Goal: Information Seeking & Learning: Learn about a topic

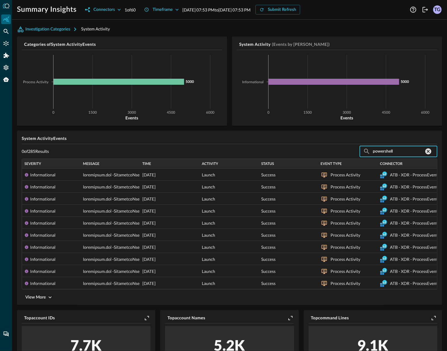
scroll to position [19, 0]
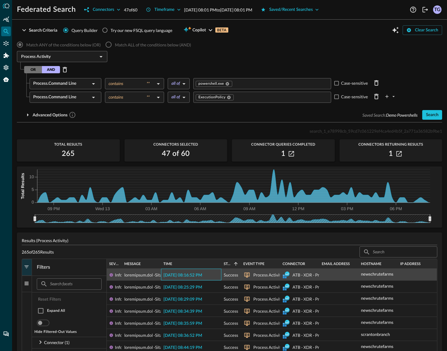
click at [187, 280] on div "2025-08-12 08:16:52 PM" at bounding box center [191, 275] width 60 height 12
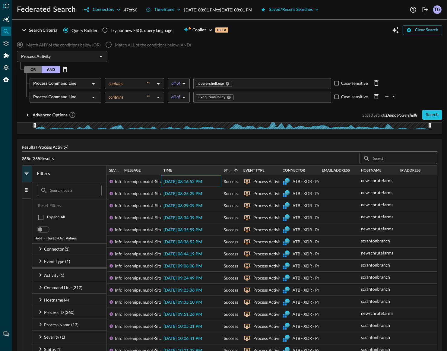
scroll to position [105, 0]
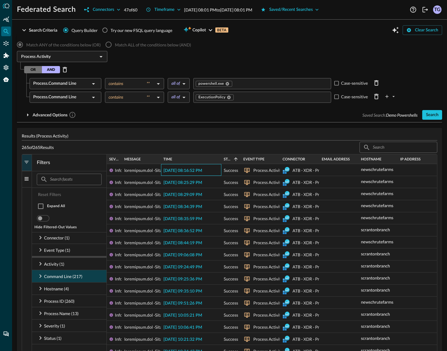
click at [41, 276] on icon at bounding box center [41, 276] width 2 height 4
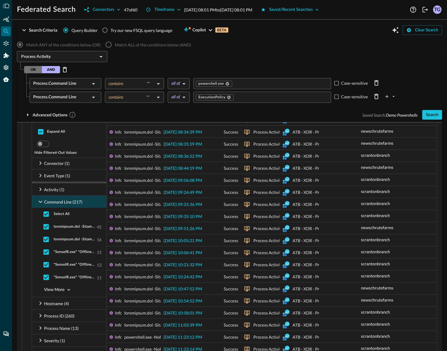
scroll to position [179, 0]
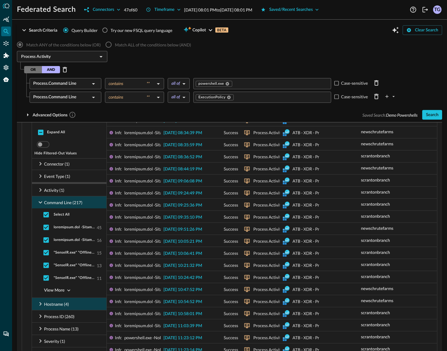
click at [40, 302] on icon at bounding box center [40, 303] width 7 height 7
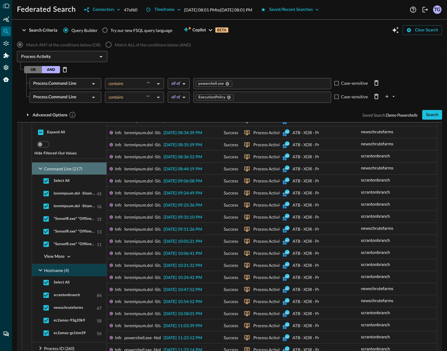
click at [38, 169] on icon at bounding box center [40, 168] width 7 height 7
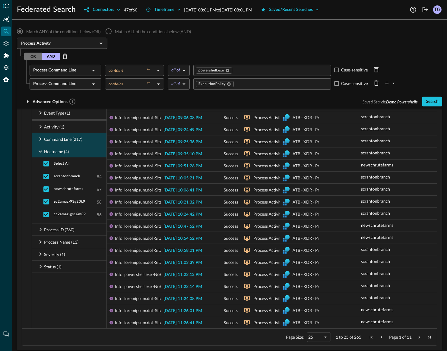
scroll to position [243, 0]
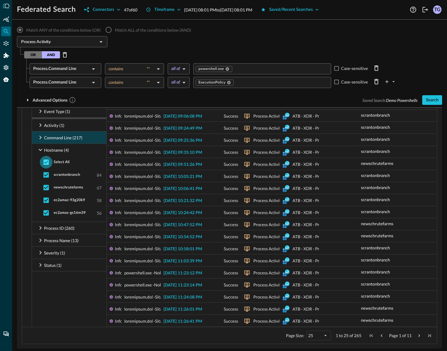
click at [46, 161] on input "checkbox" at bounding box center [46, 162] width 13 height 13
checkbox input "false"
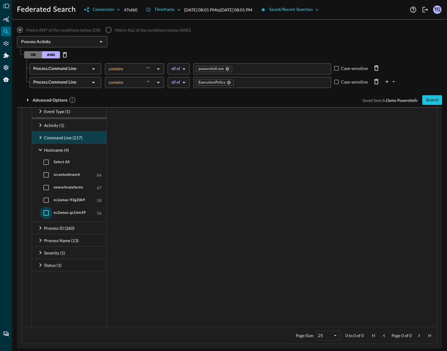
click at [44, 214] on input "checkbox" at bounding box center [46, 213] width 13 height 13
checkbox input "true"
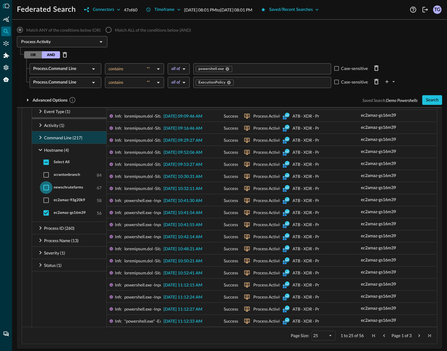
click at [49, 183] on input "checkbox" at bounding box center [46, 187] width 13 height 13
checkbox input "true"
click at [48, 216] on input "checkbox" at bounding box center [46, 213] width 13 height 13
checkbox input "false"
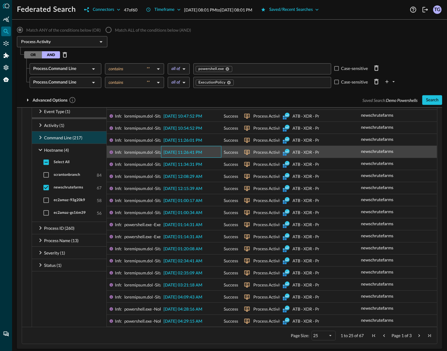
click at [192, 148] on div "2025-08-12 11:26:41 PM" at bounding box center [191, 152] width 60 height 12
click at [186, 153] on span "2025-08-12 11:26:41 PM" at bounding box center [182, 152] width 39 height 4
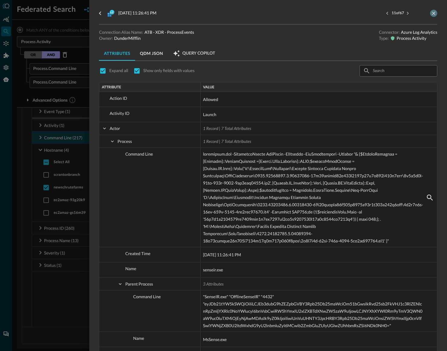
click at [434, 11] on icon "close-drawer" at bounding box center [433, 13] width 5 height 5
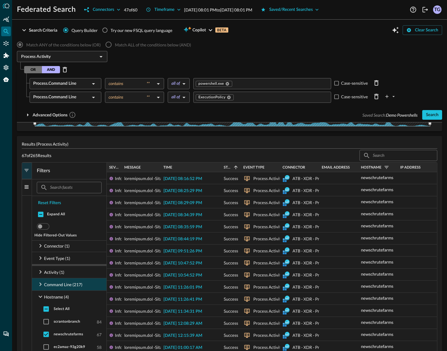
scroll to position [100, 0]
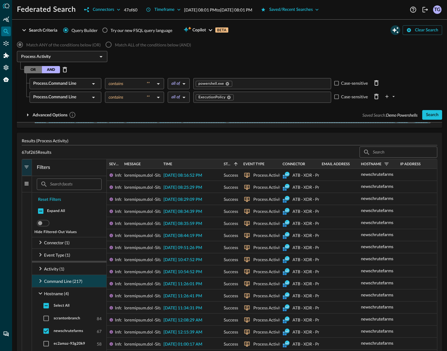
click at [394, 31] on icon "Open Query Copilot" at bounding box center [395, 30] width 7 height 7
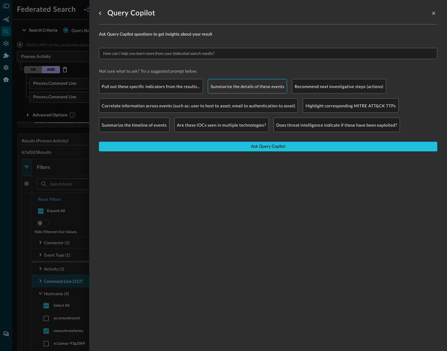
click at [262, 84] on p "Summarize the details of these events" at bounding box center [248, 86] width 74 height 6
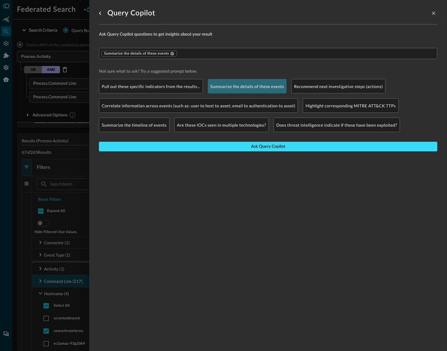
click at [254, 143] on div "Ask Query Copilot" at bounding box center [268, 147] width 34 height 8
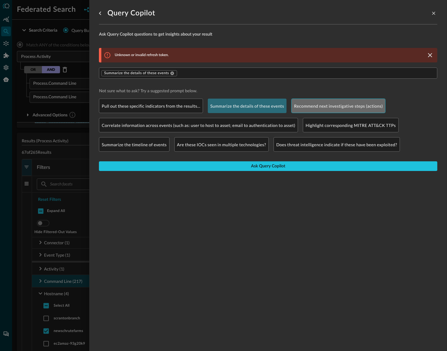
click at [343, 106] on p "Recommend next investigative steps (actions)" at bounding box center [338, 106] width 89 height 6
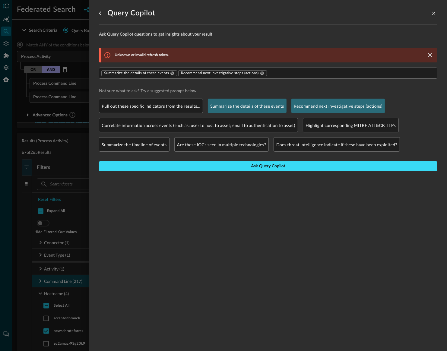
click at [279, 169] on div "Ask Query Copilot" at bounding box center [268, 167] width 34 height 8
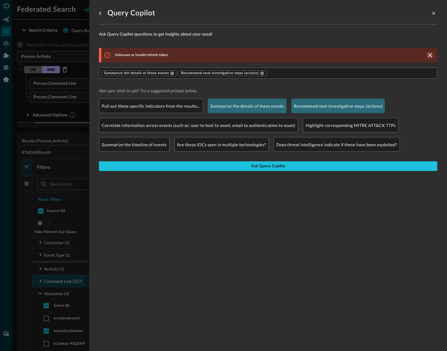
click at [434, 55] on div "Unknown or invalid refresh token." at bounding box center [269, 55] width 336 height 14
click at [434, 14] on icon "close-drawer" at bounding box center [433, 13] width 5 height 5
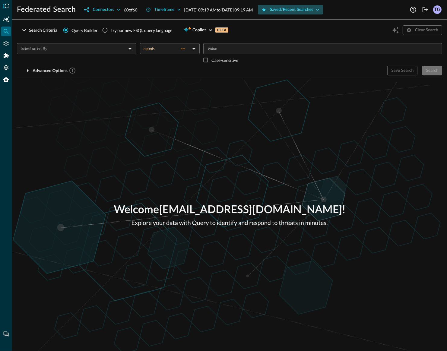
click at [314, 10] on div "Saved/Recent Searches" at bounding box center [292, 10] width 44 height 8
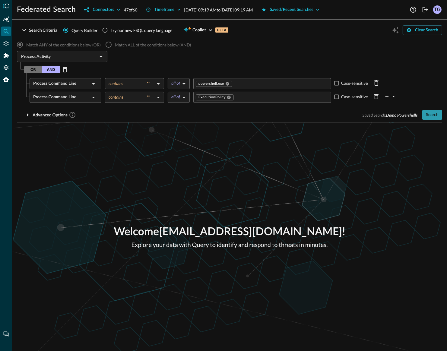
click at [436, 118] on div "Search" at bounding box center [432, 115] width 13 height 8
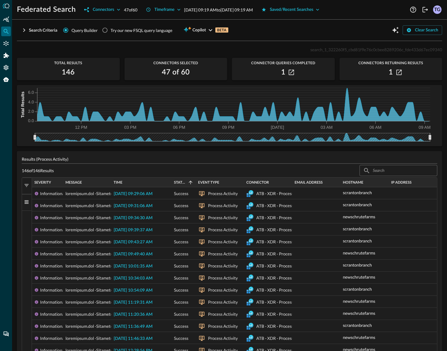
click at [26, 201] on span "button" at bounding box center [26, 201] width 5 height 5
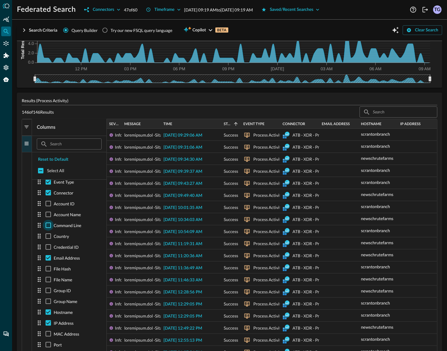
scroll to position [58, 0]
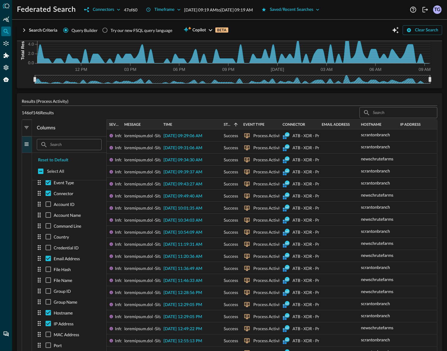
click at [31, 144] on button "Columns" at bounding box center [27, 144] width 10 height 17
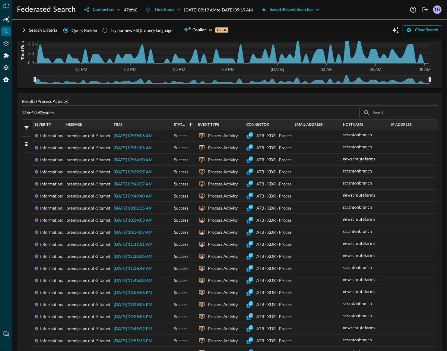
click at [27, 144] on span "button" at bounding box center [26, 143] width 5 height 5
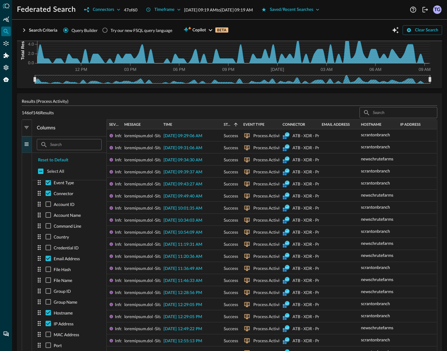
click at [28, 128] on span "button" at bounding box center [26, 127] width 5 height 5
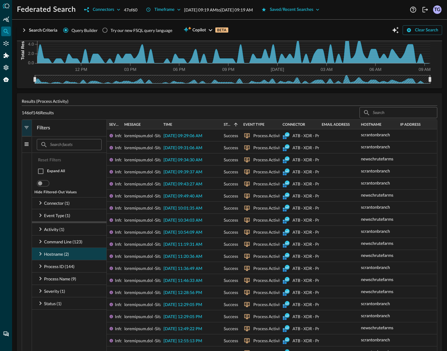
click at [38, 254] on icon at bounding box center [40, 253] width 7 height 7
click at [45, 270] on input "checkbox" at bounding box center [46, 266] width 13 height 13
checkbox input "false"
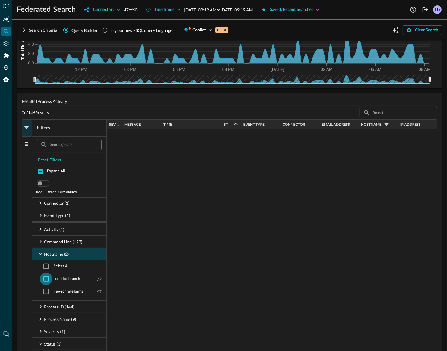
click at [47, 279] on input "checkbox" at bounding box center [46, 279] width 13 height 13
checkbox input "true"
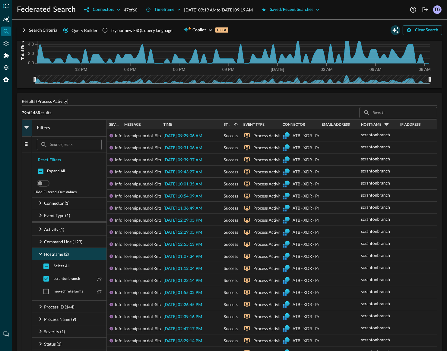
click at [395, 27] on icon "Open Query Copilot" at bounding box center [395, 30] width 7 height 7
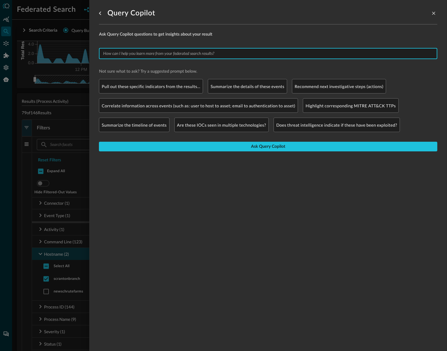
click at [146, 53] on input "text" at bounding box center [268, 54] width 334 height 8
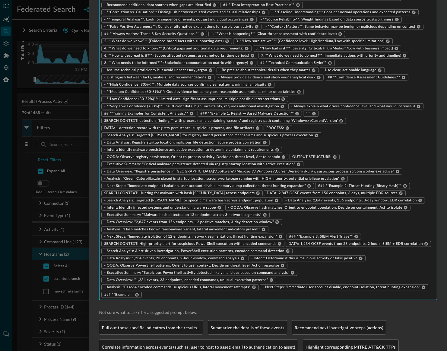
scroll to position [472, 0]
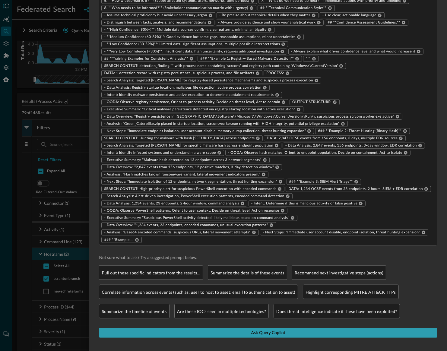
click at [258, 332] on div "Ask Query Copilot" at bounding box center [268, 333] width 34 height 8
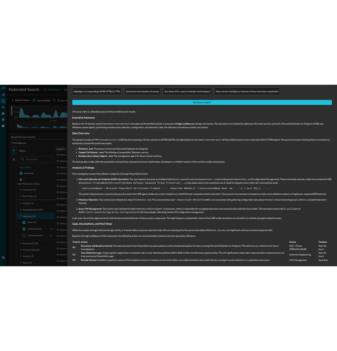
scroll to position [447, 0]
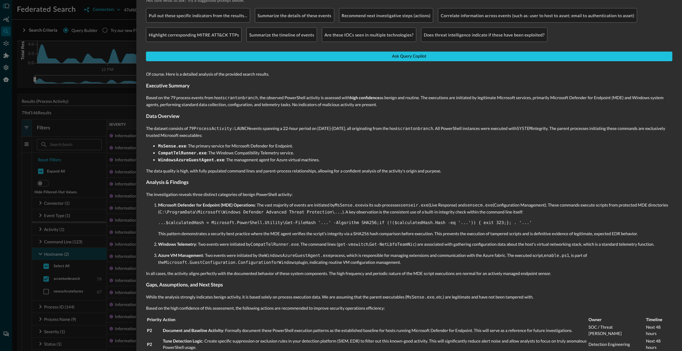
click at [344, 191] on p "The investigation reveals three distinct categories of benign PowerShell activi…" at bounding box center [409, 194] width 526 height 6
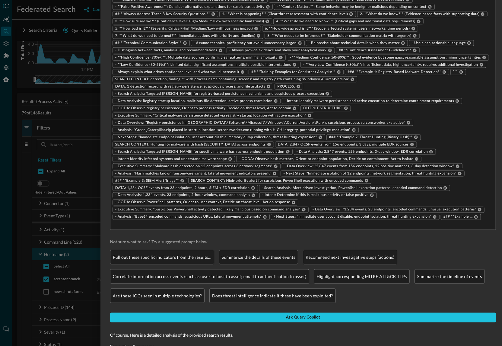
scroll to position [676, 0]
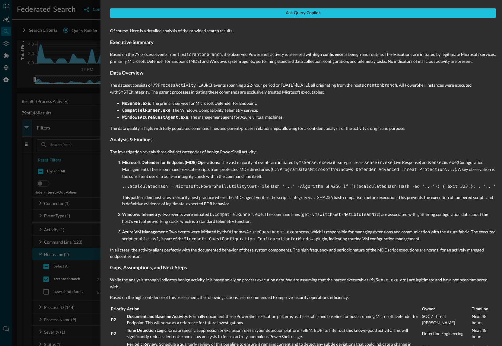
click at [266, 194] on p "This pattern demonstrates a security best practice where the MDE agent verifies…" at bounding box center [309, 200] width 374 height 13
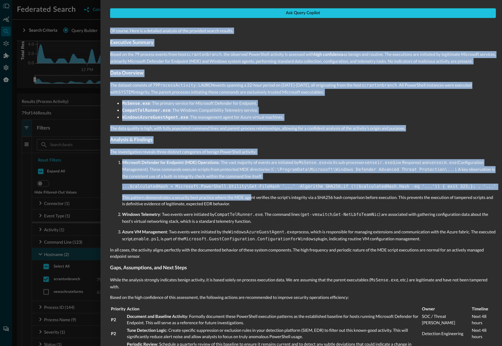
drag, startPoint x: 252, startPoint y: 187, endPoint x: 244, endPoint y: 386, distance: 198.9
click at [244, 346] on html "Federated Search Connectors 47 of 60 Timeframe [DATE] 09:19 AM to [DATE] 09:19 …" at bounding box center [251, 173] width 502 height 346
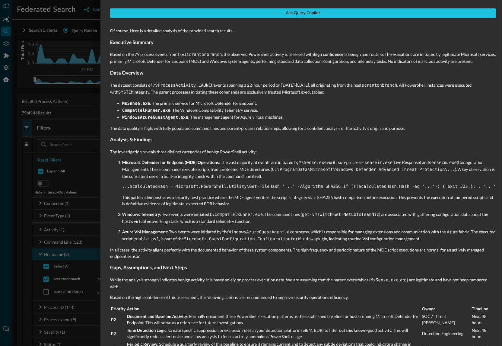
click at [242, 312] on td "Document and Baseline Activity : Formally document these PowerShell execution p…" at bounding box center [273, 318] width 294 height 13
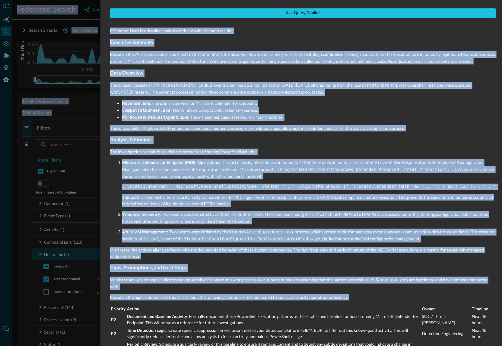
copy body "Loremipsu Dolors Ametconsec 59 ad 67 Elitseddo Eiu 54, 8055 95:59 TE in Utl 69,…"
click at [225, 228] on p "Azure VM Management : Two events were initiated by the WindowsAzureGuestAgent.e…" at bounding box center [309, 235] width 374 height 14
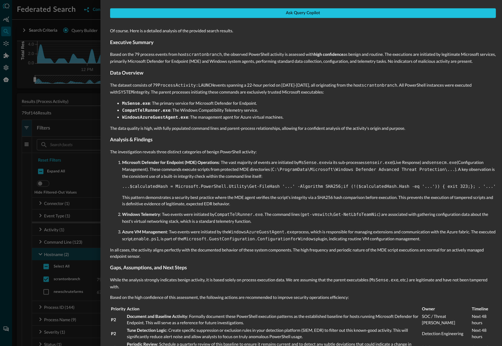
click at [447, 340] on td "Quarterly" at bounding box center [483, 346] width 24 height 13
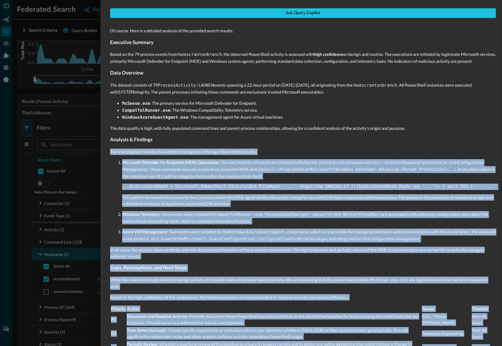
drag, startPoint x: 493, startPoint y: 330, endPoint x: 293, endPoint y: 136, distance: 279.2
click at [293, 136] on div "Of course. Here is a detailed analysis of the provided search results. Executiv…" at bounding box center [303, 188] width 386 height 331
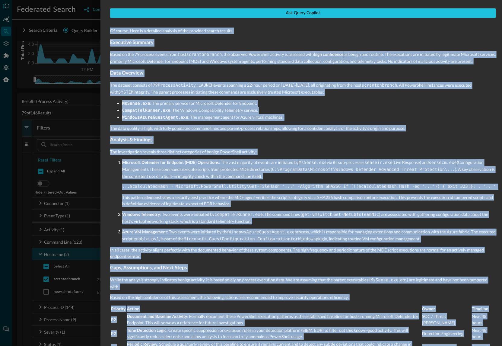
copy div "Of course. Here is a detailed analysis of the provided search results. Executiv…"
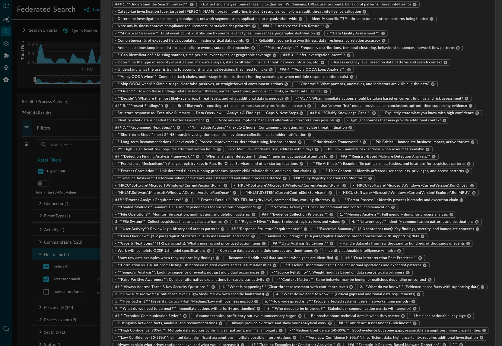
scroll to position [0, 0]
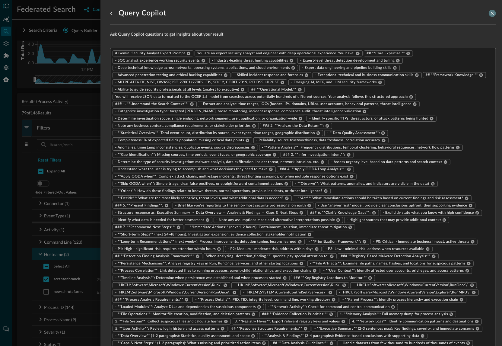
click at [447, 14] on icon "close-drawer" at bounding box center [491, 13] width 5 height 5
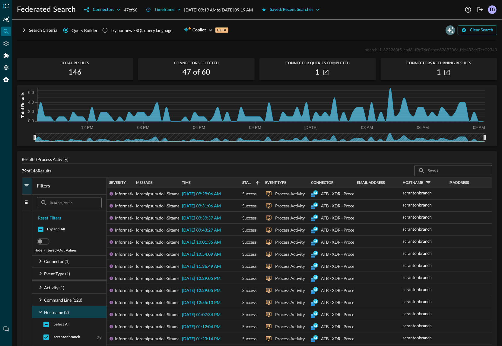
click at [447, 33] on icon "Open Query Copilot" at bounding box center [450, 30] width 7 height 7
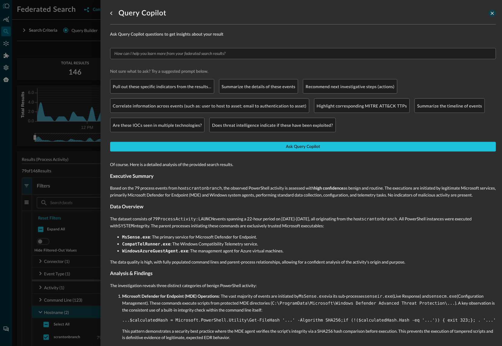
click at [447, 12] on icon "close-drawer" at bounding box center [491, 13] width 5 height 5
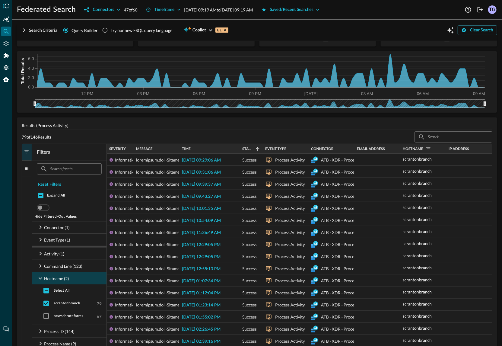
scroll to position [36, 0]
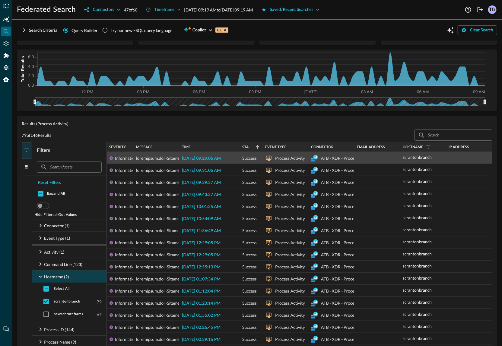
click at [206, 156] on span "[DATE] 09:29:06 AM" at bounding box center [201, 158] width 39 height 4
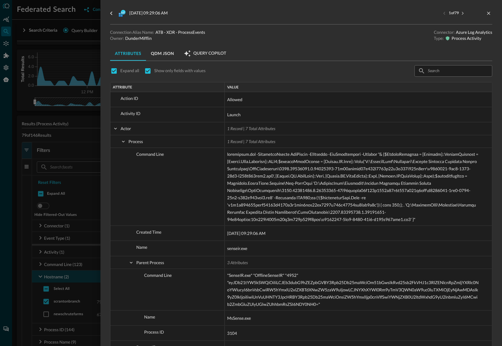
click at [173, 54] on button "QDM JSON" at bounding box center [162, 53] width 33 height 14
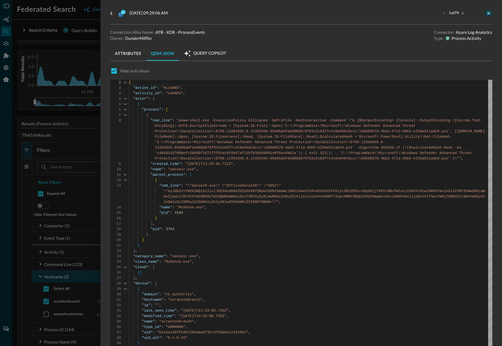
click at [447, 15] on icon "close-drawer" at bounding box center [488, 13] width 5 height 5
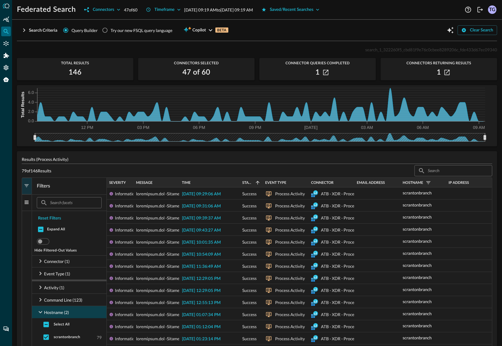
click at [78, 74] on h2 "146" at bounding box center [75, 73] width 13 height 10
click at [447, 30] on icon "Open Query Copilot" at bounding box center [450, 30] width 7 height 7
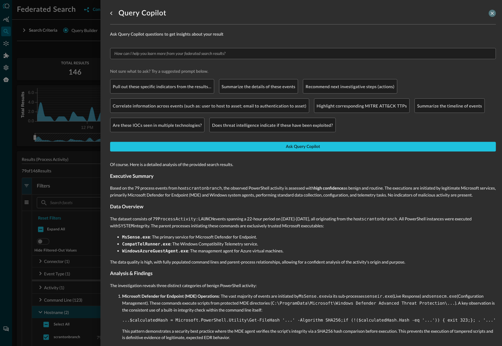
click at [447, 12] on icon "close-drawer" at bounding box center [491, 13] width 5 height 5
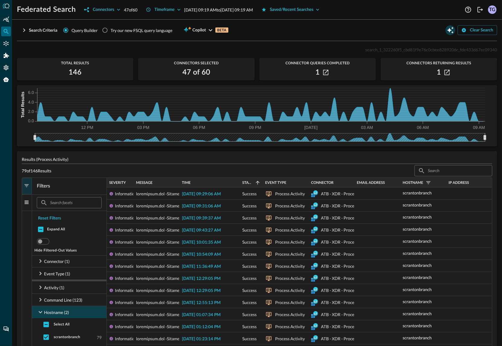
click at [447, 27] on icon "Open Query Copilot" at bounding box center [450, 30] width 7 height 7
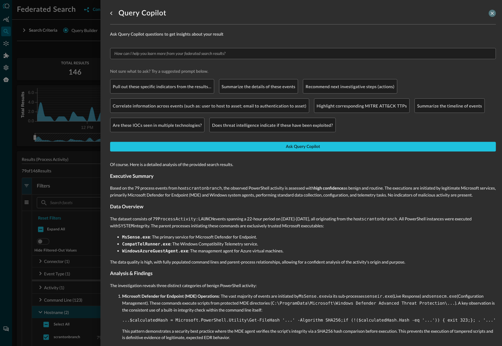
click at [447, 15] on icon "close-drawer" at bounding box center [491, 13] width 5 height 5
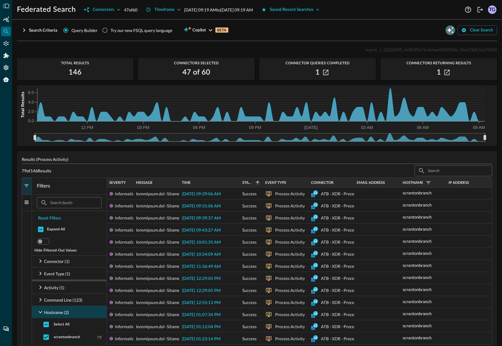
click at [447, 30] on icon "Open Query Copilot" at bounding box center [450, 30] width 7 height 7
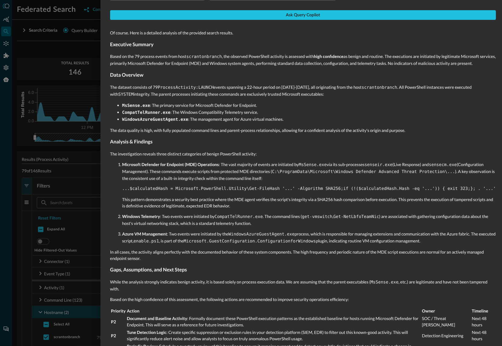
scroll to position [141, 0]
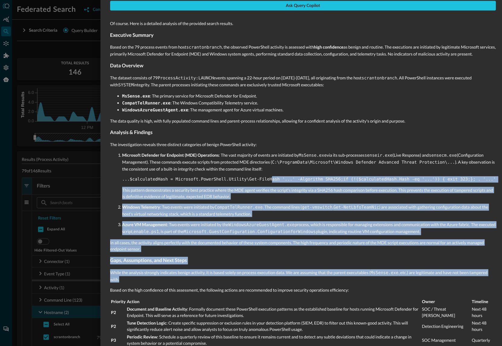
drag, startPoint x: 258, startPoint y: 271, endPoint x: 271, endPoint y: 174, distance: 97.4
click at [271, 174] on div "Of course. Here is a detailed analysis of the provided search results. Executiv…" at bounding box center [303, 181] width 386 height 331
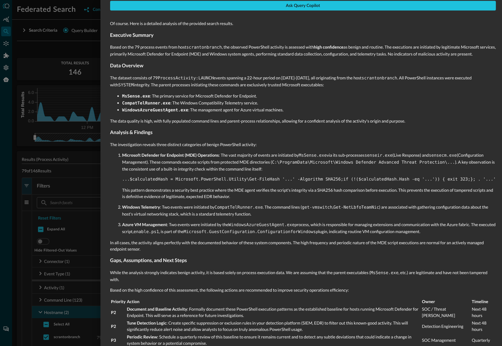
click at [261, 141] on p "The investigation reveals three distinct categories of benign PowerShell activi…" at bounding box center [303, 144] width 386 height 6
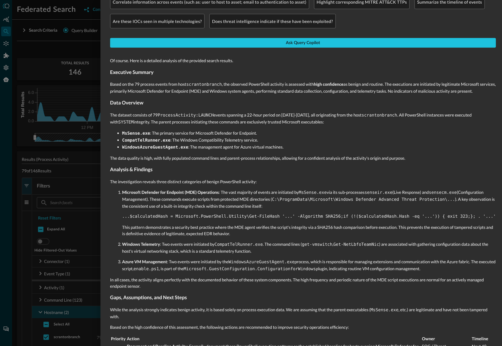
scroll to position [0, 0]
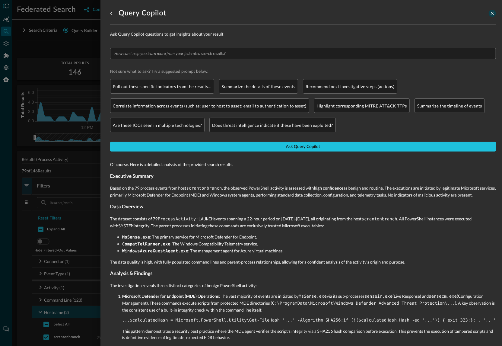
click at [447, 14] on icon "close-drawer" at bounding box center [492, 13] width 3 height 3
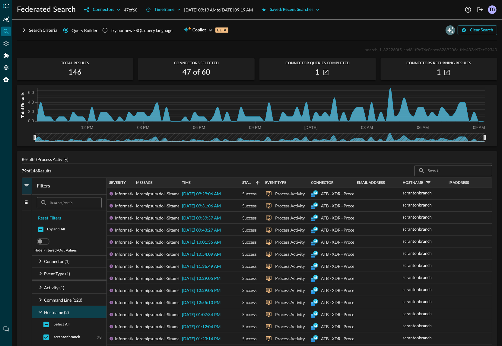
click at [447, 28] on icon "Open Query Copilot" at bounding box center [450, 30] width 7 height 7
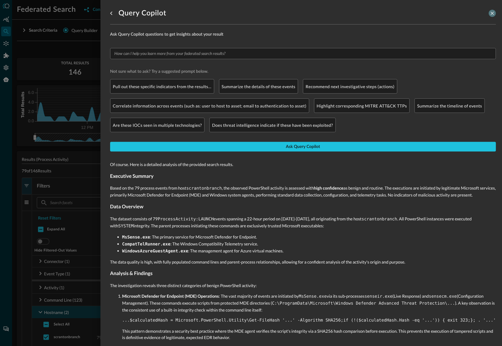
click at [447, 11] on icon "close-drawer" at bounding box center [491, 13] width 5 height 5
